Goal: Task Accomplishment & Management: Manage account settings

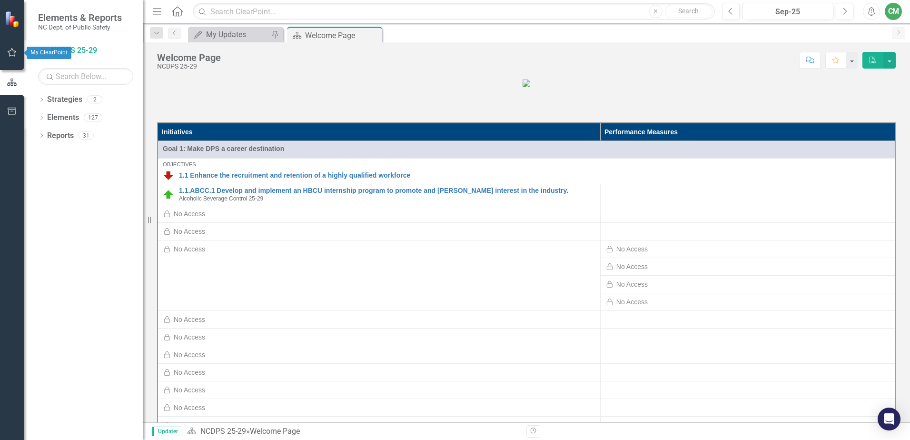
click at [12, 49] on icon "button" at bounding box center [12, 52] width 9 height 9
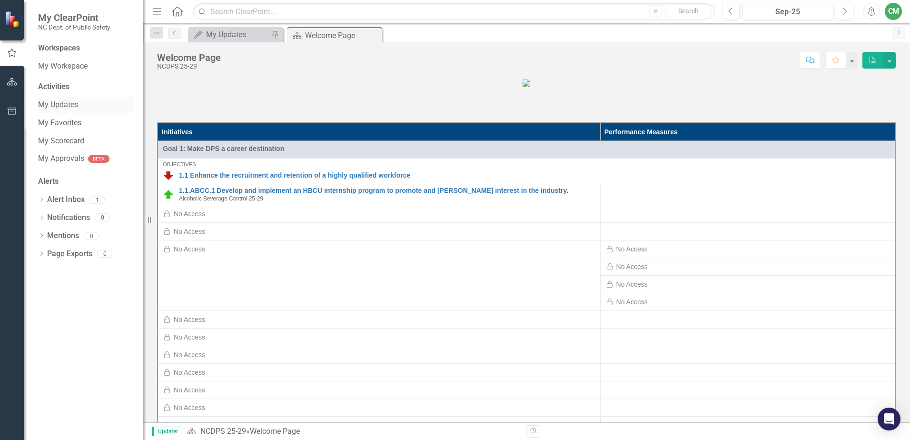
click at [71, 104] on link "My Updates" at bounding box center [85, 104] width 95 height 11
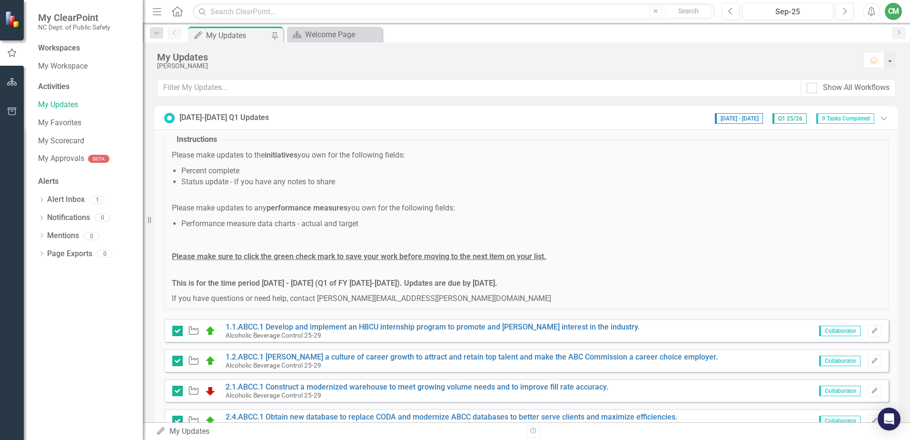
click at [334, 26] on div "Dropdown Search My Updates My Updates Pin Strategy Welcome Page Close Previous …" at bounding box center [526, 32] width 767 height 19
click at [335, 32] on div "Welcome Page" at bounding box center [336, 35] width 63 height 12
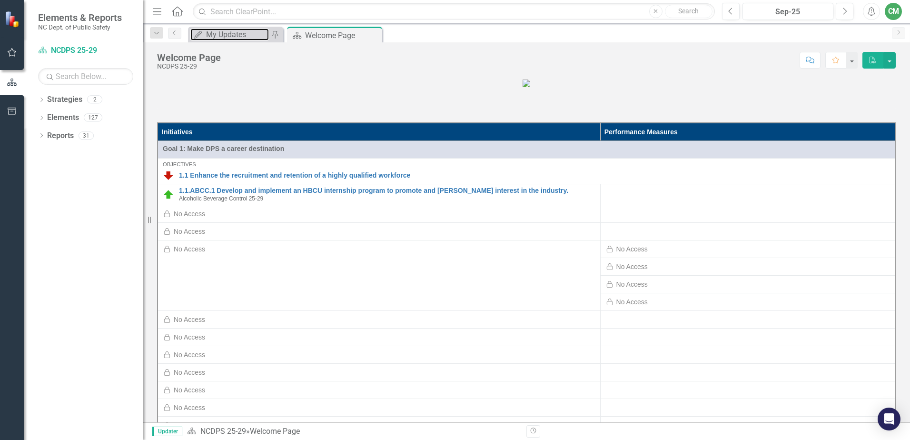
drag, startPoint x: 234, startPoint y: 35, endPoint x: 465, endPoint y: 33, distance: 231.7
click at [234, 34] on div "My Updates" at bounding box center [237, 35] width 63 height 12
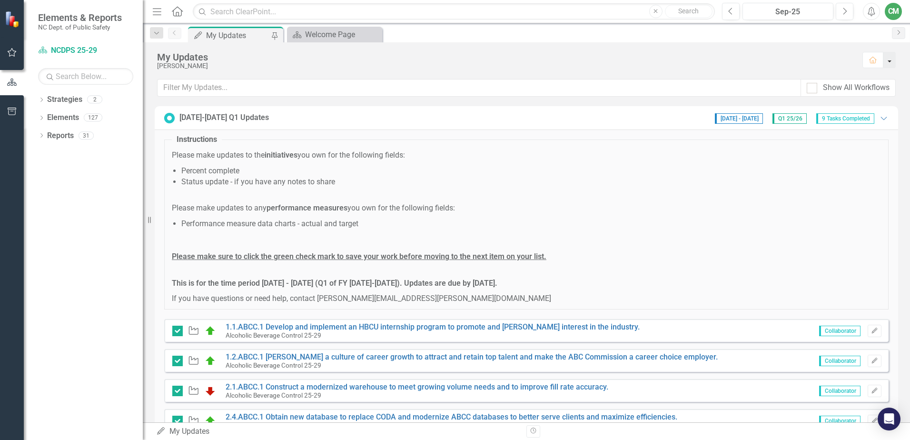
click at [887, 59] on button "button" at bounding box center [889, 60] width 12 height 16
click at [13, 52] on icon "button" at bounding box center [12, 53] width 10 height 8
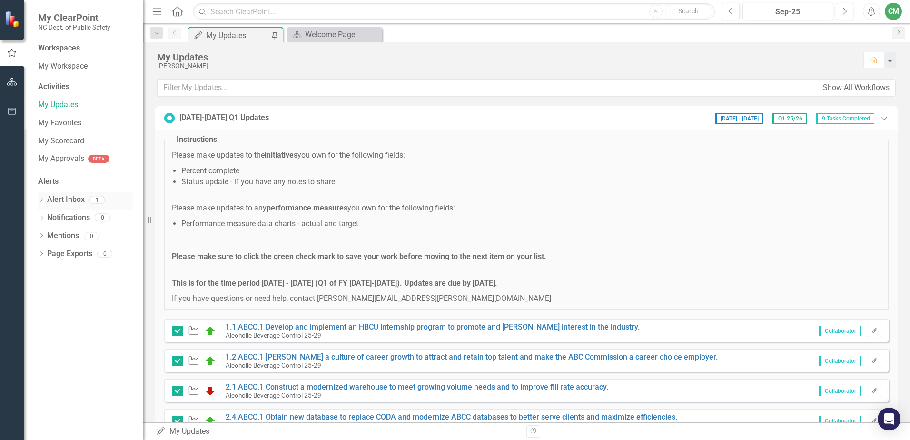
click at [70, 197] on link "Alert Inbox" at bounding box center [66, 199] width 38 height 11
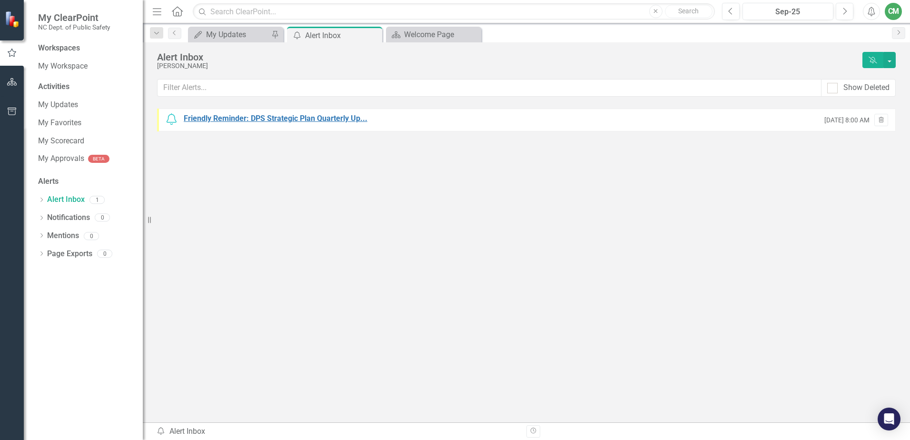
click at [271, 115] on div "Friendly Reminder: DPS Strategic Plan Quarterly Up..." at bounding box center [276, 118] width 184 height 11
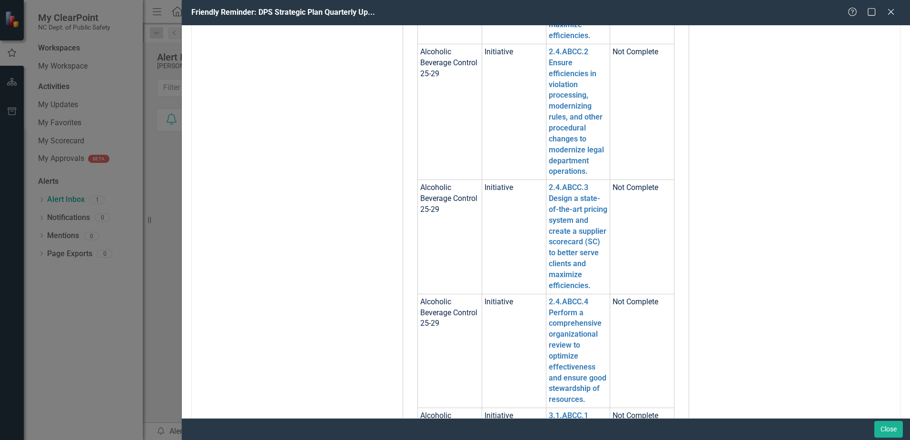
scroll to position [672, 0]
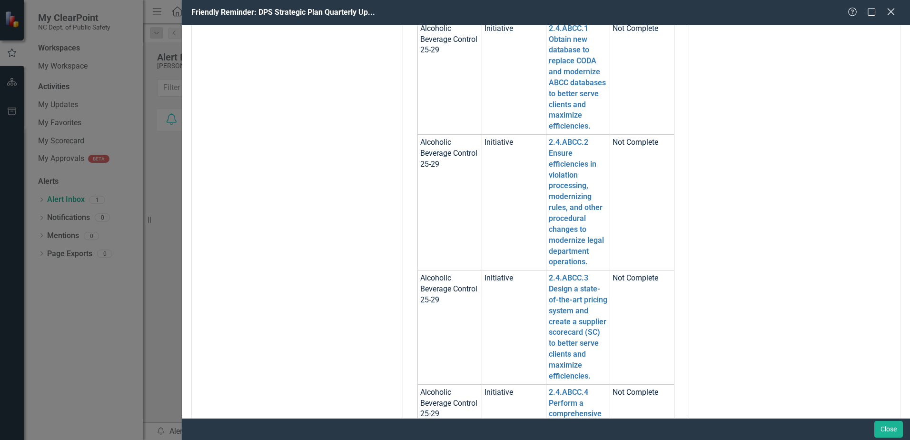
click at [887, 8] on icon "Close" at bounding box center [891, 11] width 12 height 9
